Goal: Task Accomplishment & Management: Complete application form

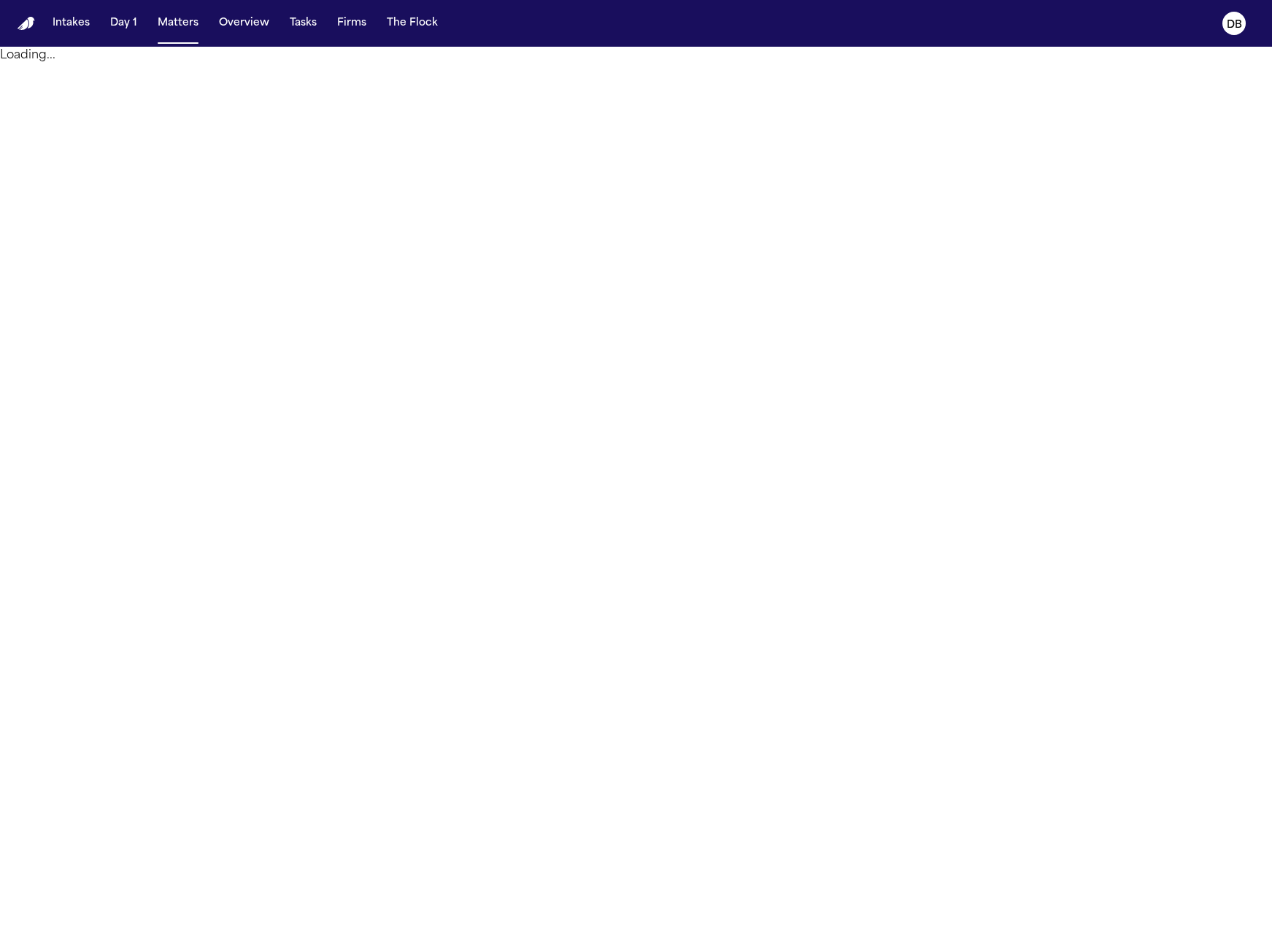
click at [580, 591] on main "Loading..." at bounding box center [636, 487] width 1272 height 880
click at [58, 28] on button "Intakes" at bounding box center [71, 23] width 49 height 26
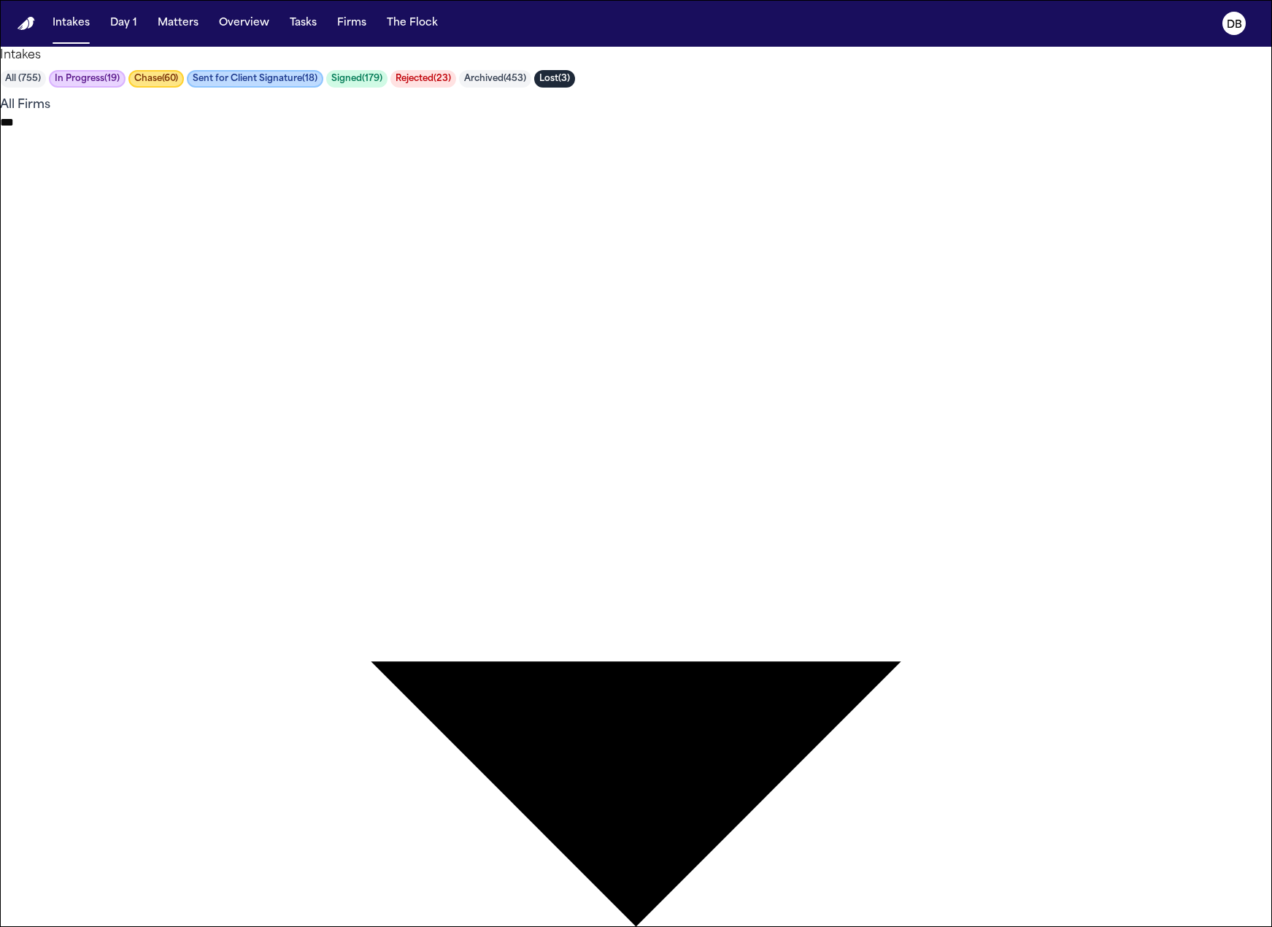
click at [1075, 926] on div at bounding box center [636, 927] width 1272 height 0
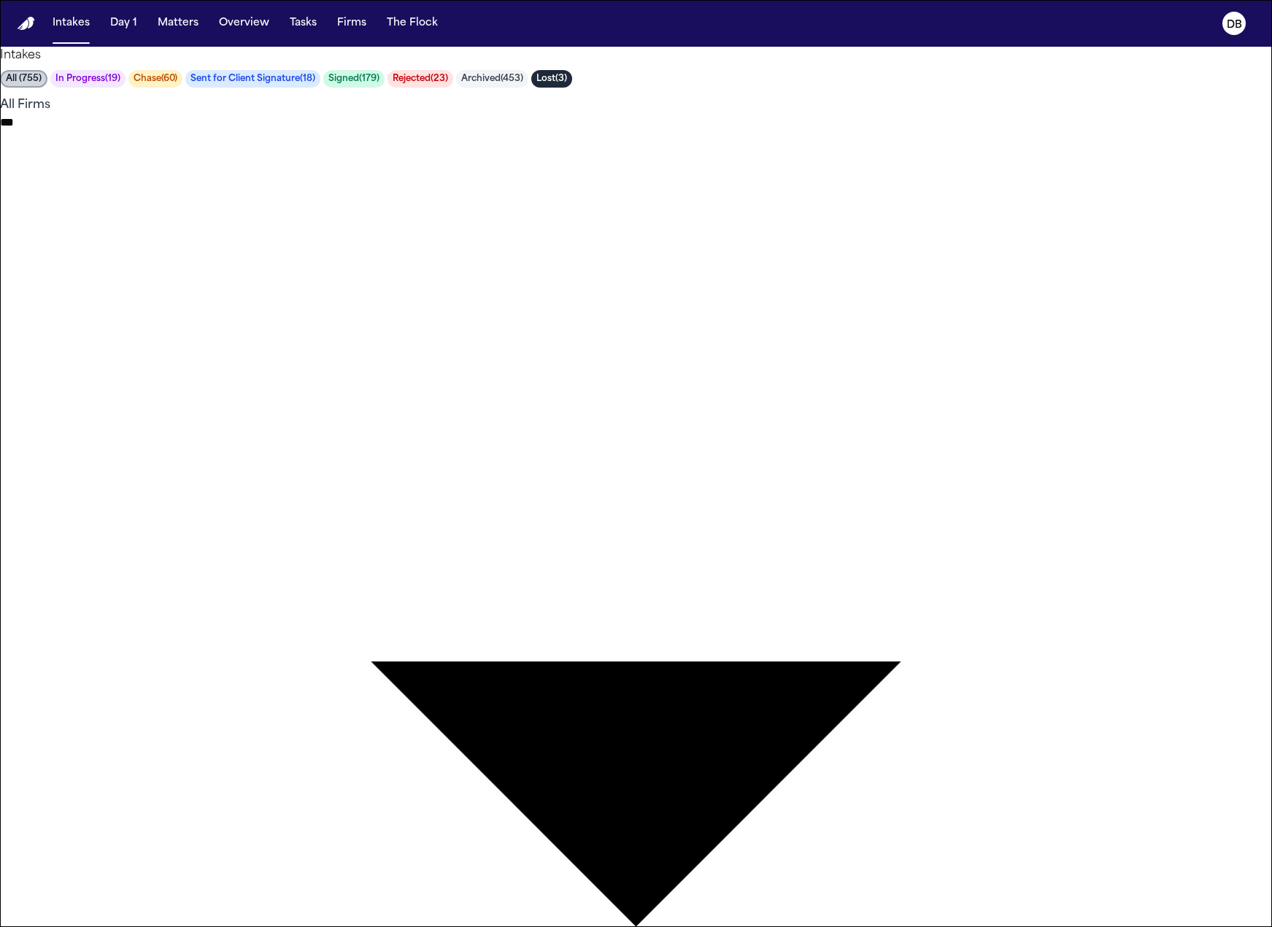
click at [830, 926] on div at bounding box center [636, 927] width 1272 height 0
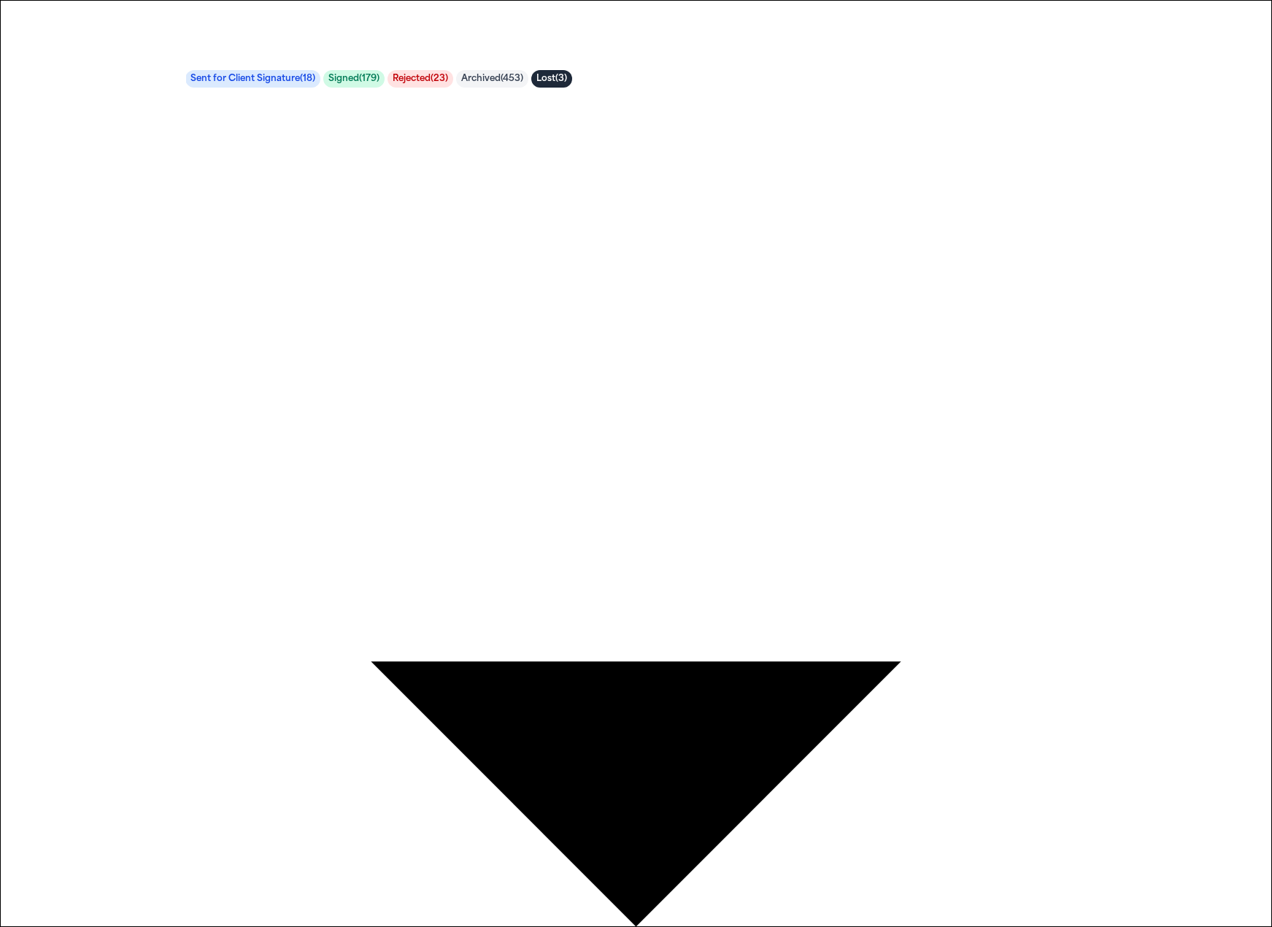
drag, startPoint x: 824, startPoint y: 74, endPoint x: 817, endPoint y: 79, distance: 8.3
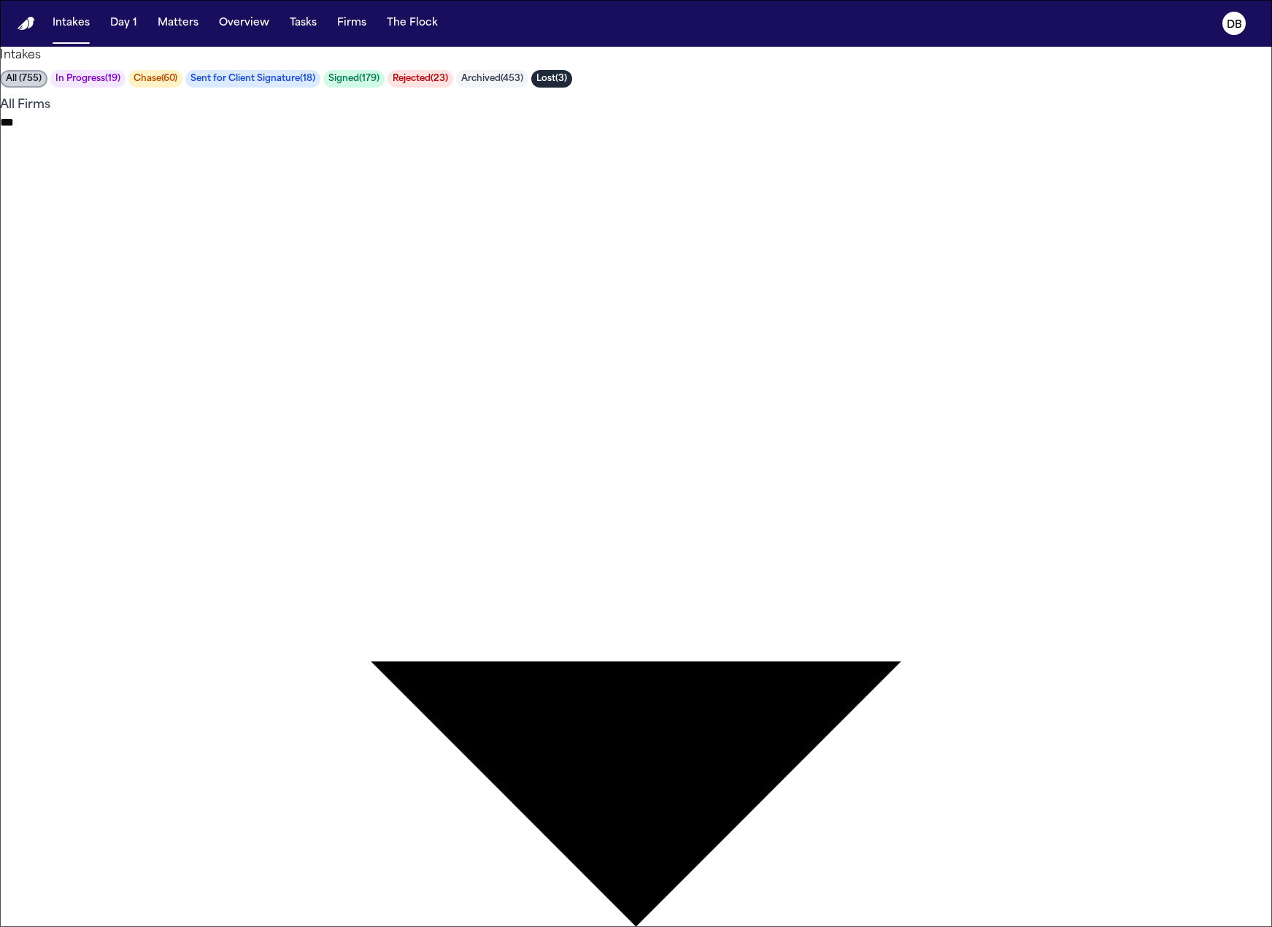
type input "*****"
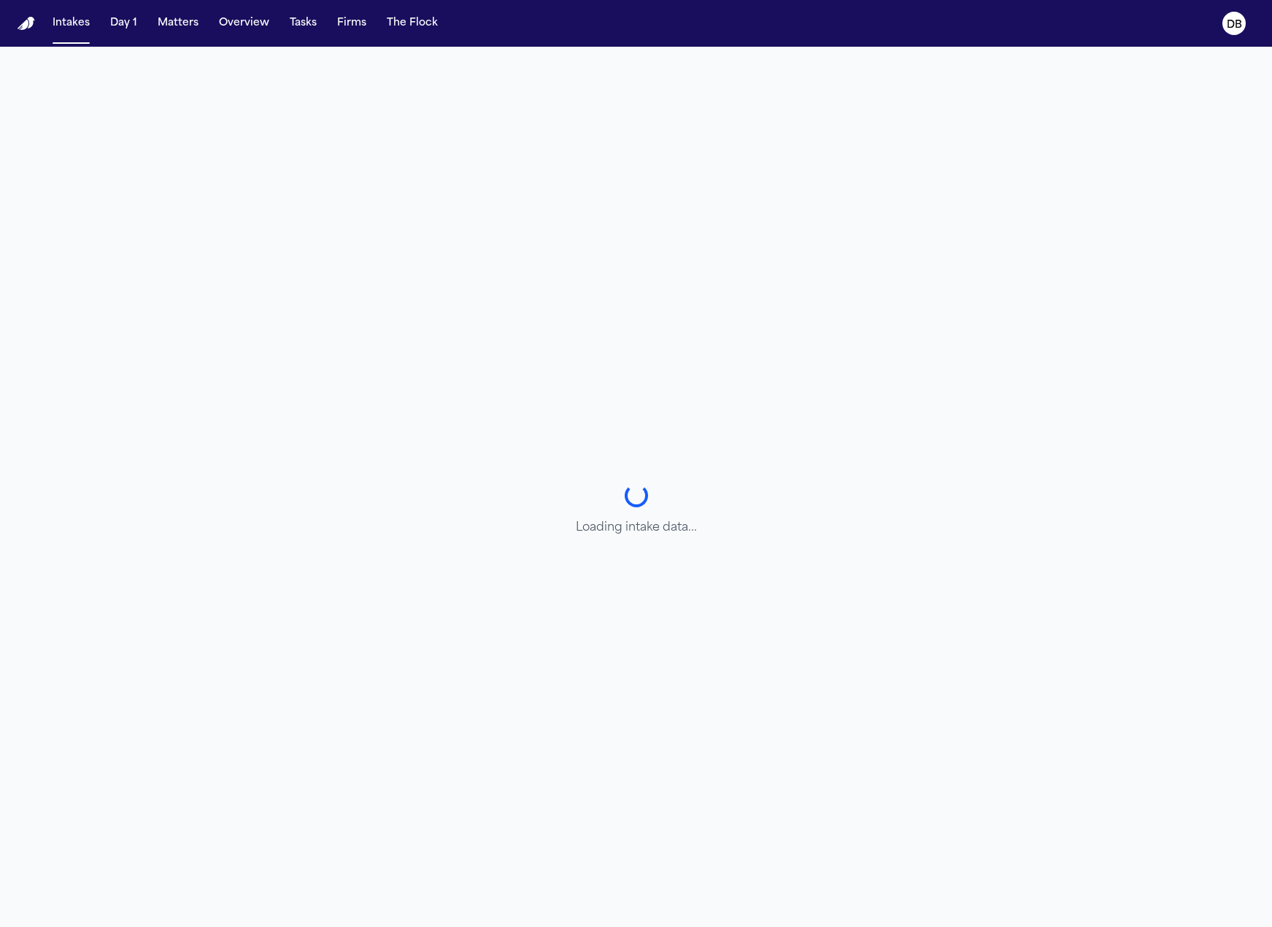
select select "******"
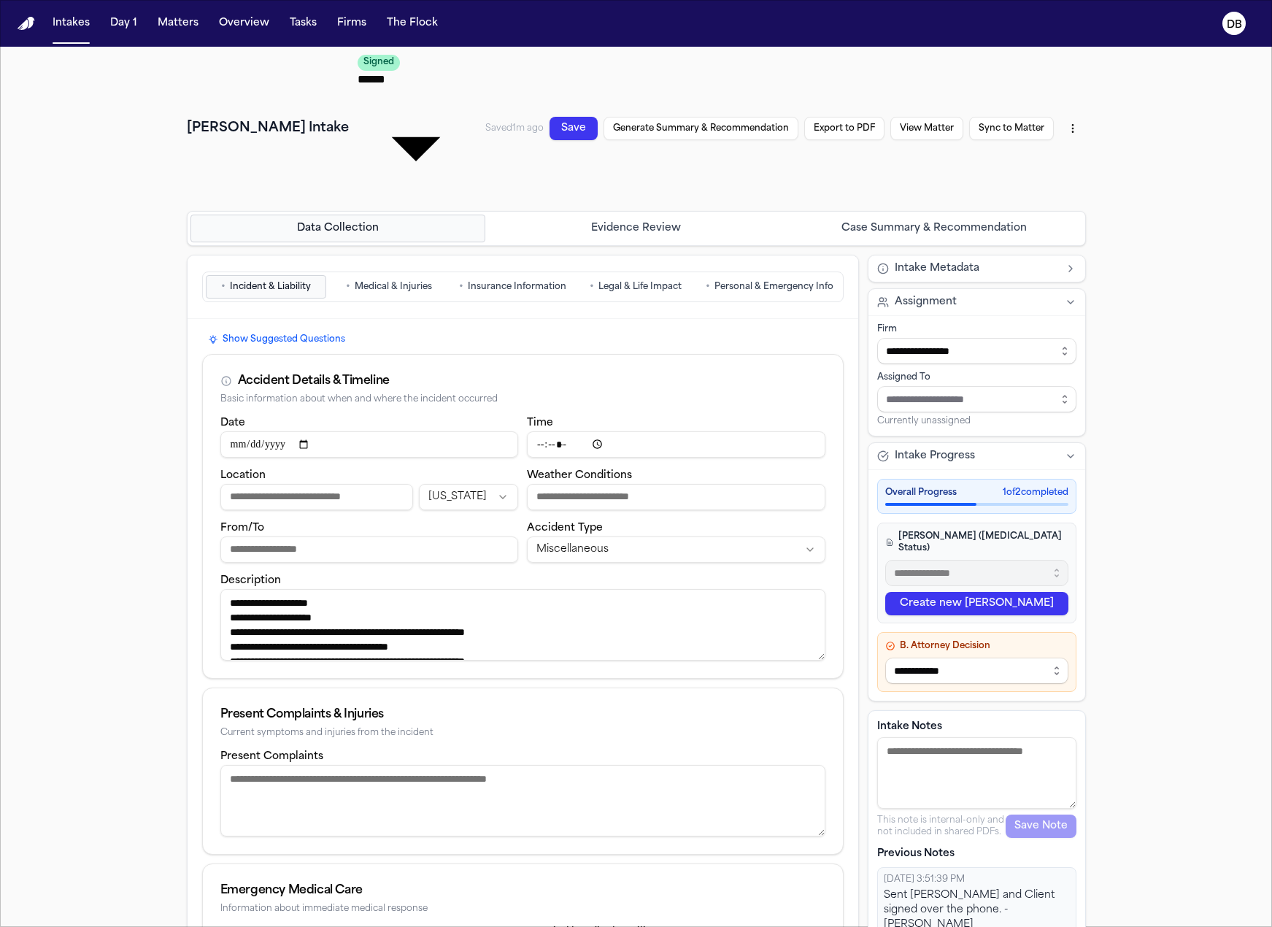
click at [728, 281] on span "Personal & Emergency Info" at bounding box center [773, 287] width 119 height 12
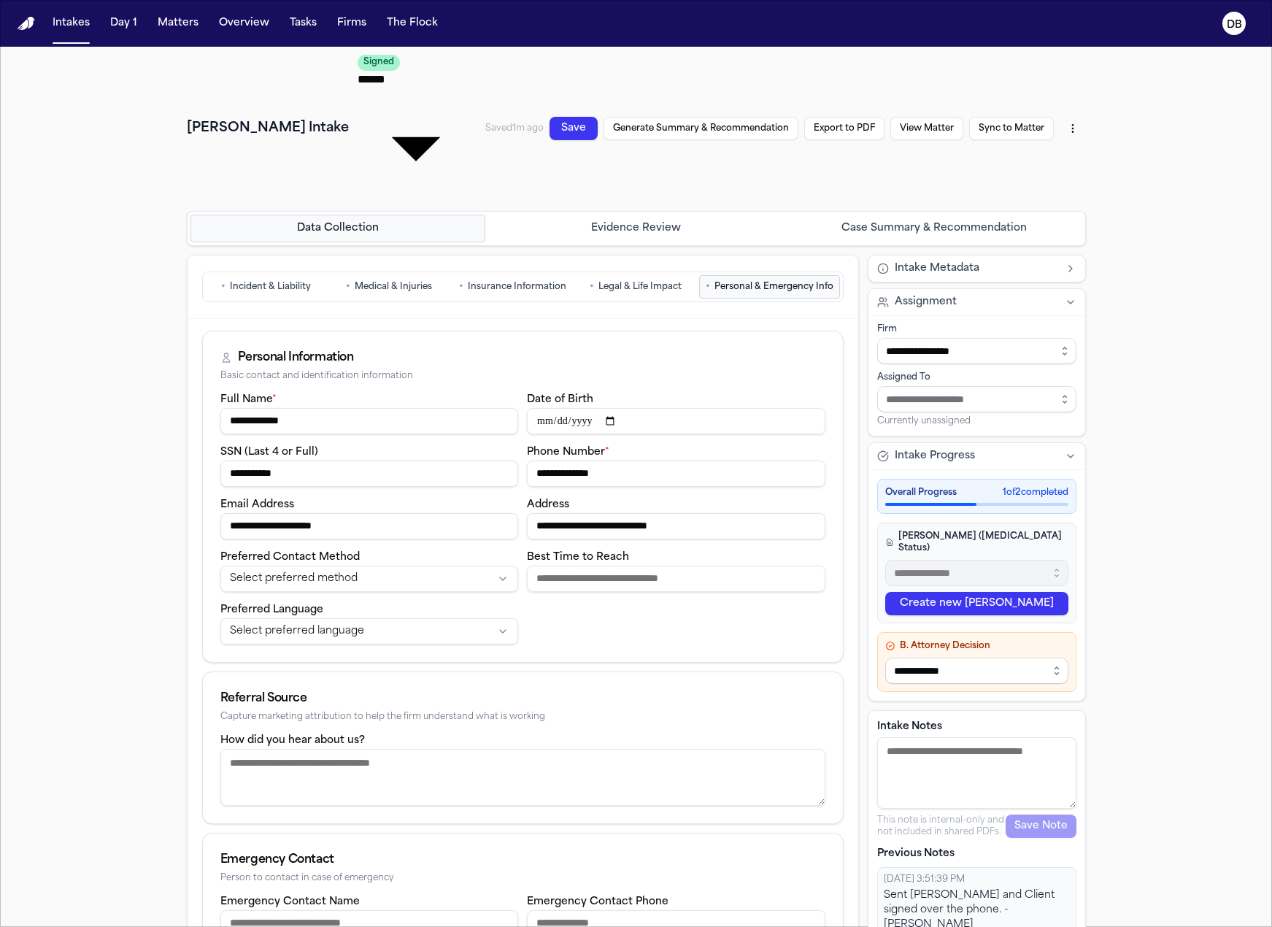
click at [204, 331] on div "Personal Information Basic contact and identification information" at bounding box center [523, 360] width 640 height 59
click at [310, 275] on button "• Incident & Liability" at bounding box center [266, 286] width 120 height 23
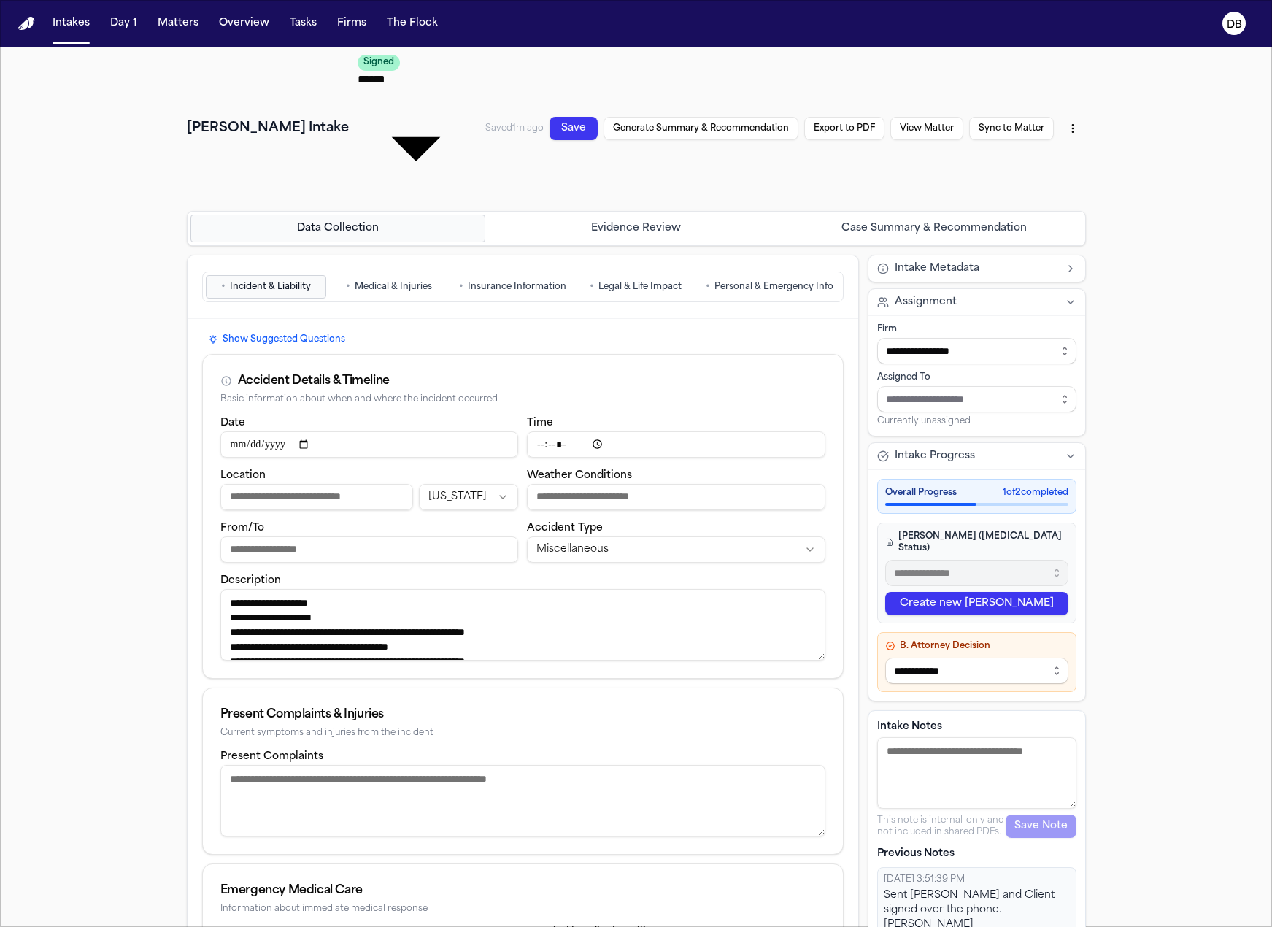
click at [203, 355] on div "Accident Details & Timeline Basic information about when and where the incident…" at bounding box center [523, 384] width 640 height 59
click at [510, 281] on span "Insurance Information" at bounding box center [517, 287] width 98 height 12
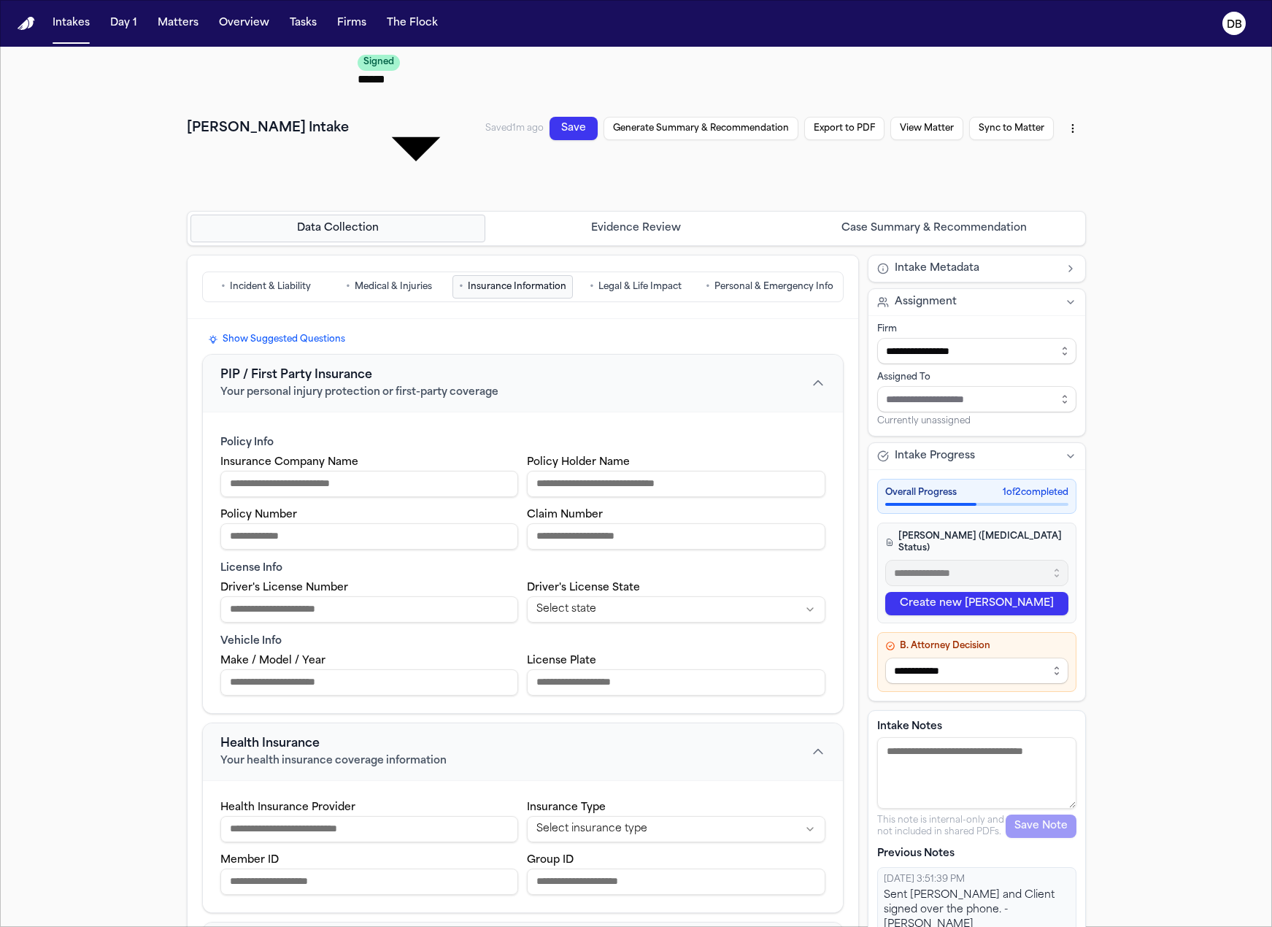
click at [877, 522] on div "**********" at bounding box center [976, 572] width 199 height 101
click at [654, 62] on button "Generate Summary & Recommendation" at bounding box center [695, 102] width 188 height 101
click at [668, 85] on button "Save" at bounding box center [687, 105] width 53 height 41
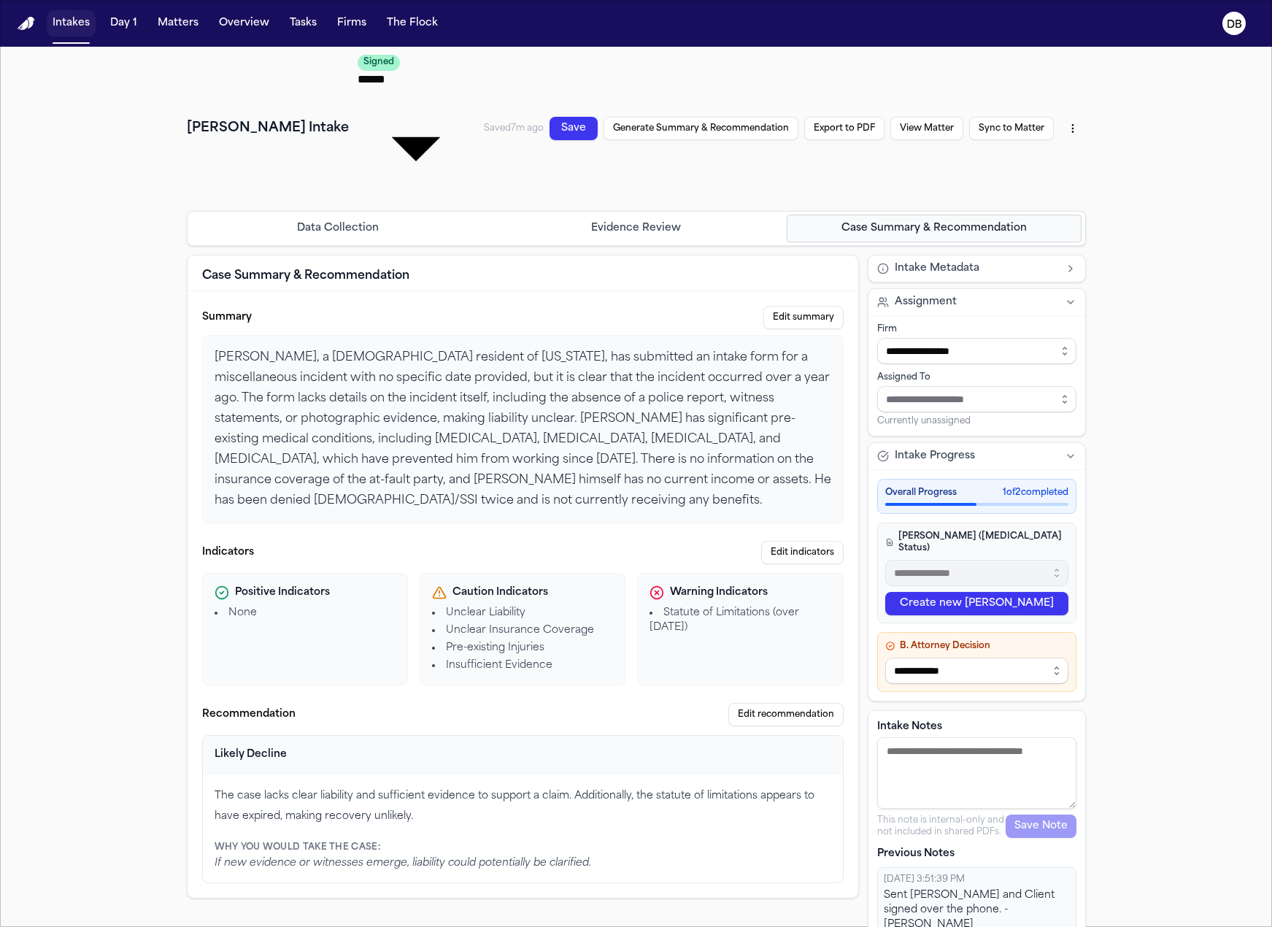
click at [69, 22] on button "Intakes" at bounding box center [71, 23] width 49 height 26
